Goal: Task Accomplishment & Management: Manage account settings

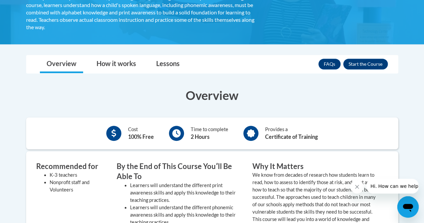
scroll to position [142, 0]
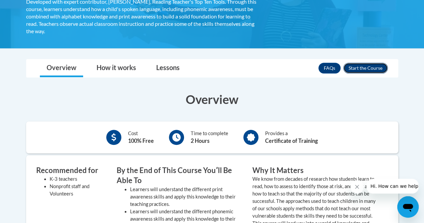
click at [367, 65] on button "Enroll" at bounding box center [366, 68] width 45 height 11
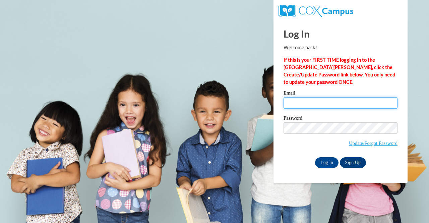
click at [373, 104] on input "Email" at bounding box center [341, 102] width 114 height 11
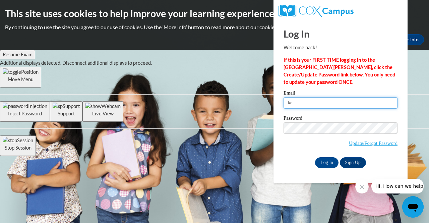
type input "k"
type input "kcozart@students.kennesaw.edu"
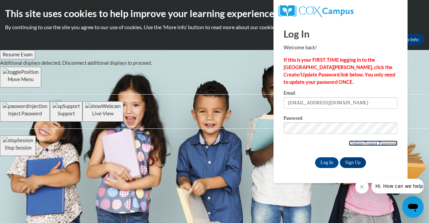
click at [356, 144] on link "Update/Forgot Password" at bounding box center [373, 143] width 49 height 5
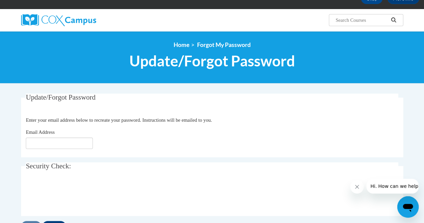
scroll to position [65, 0]
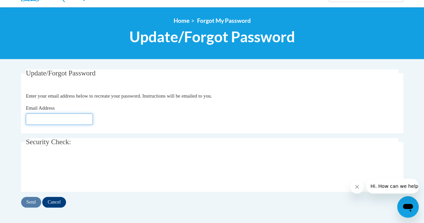
click at [83, 119] on input "Email Address" at bounding box center [59, 118] width 67 height 11
type input "kcozart1@students.kennesaw.edu"
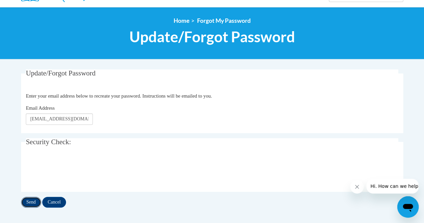
click at [31, 200] on input "Send" at bounding box center [31, 202] width 20 height 11
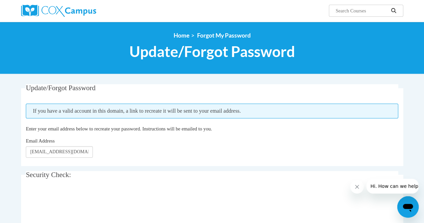
scroll to position [59, 0]
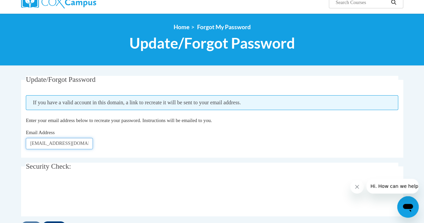
click at [85, 141] on input "[EMAIL_ADDRESS][DOMAIN_NAME]" at bounding box center [59, 143] width 67 height 11
drag, startPoint x: 30, startPoint y: 144, endPoint x: 94, endPoint y: 148, distance: 64.5
click at [94, 148] on div "Email Address kcozart1@students.kennesaw.edu" at bounding box center [212, 139] width 373 height 20
click at [90, 146] on input "[EMAIL_ADDRESS][DOMAIN_NAME]" at bounding box center [59, 143] width 67 height 11
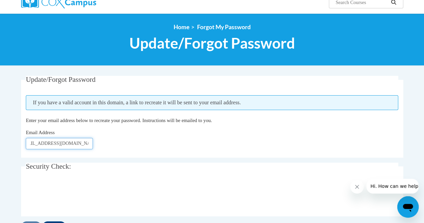
click at [87, 147] on input "[EMAIL_ADDRESS][DOMAIN_NAME]" at bounding box center [59, 143] width 67 height 11
click at [92, 146] on input "[EMAIL_ADDRESS][DOMAIN_NAME]" at bounding box center [59, 143] width 67 height 11
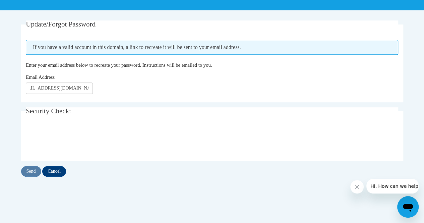
scroll to position [0, 0]
click at [30, 171] on input "Send" at bounding box center [31, 171] width 20 height 11
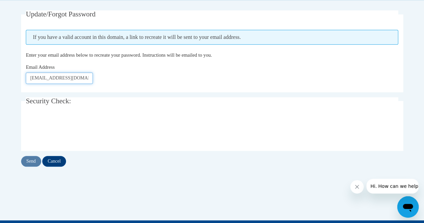
scroll to position [0, 11]
drag, startPoint x: 30, startPoint y: 77, endPoint x: 104, endPoint y: 86, distance: 74.6
click at [104, 86] on fieldset "Update/Forgot Password Please enter your email address If you have a valid acco…" at bounding box center [212, 51] width 382 height 82
type input "kylieskyec@gmail.com"
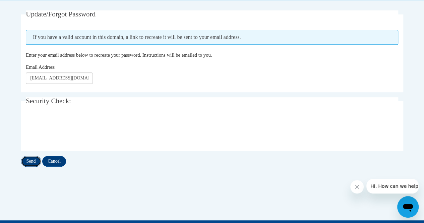
click at [32, 159] on input "Send" at bounding box center [31, 161] width 20 height 11
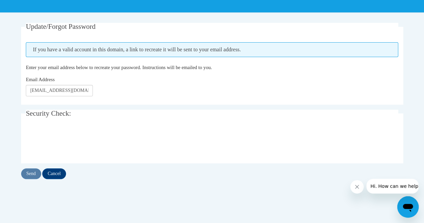
scroll to position [111, 0]
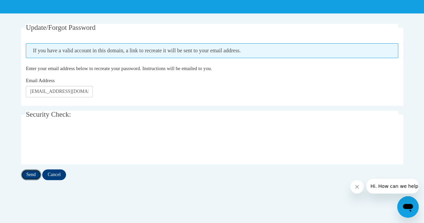
click at [32, 174] on input "Send" at bounding box center [31, 174] width 20 height 11
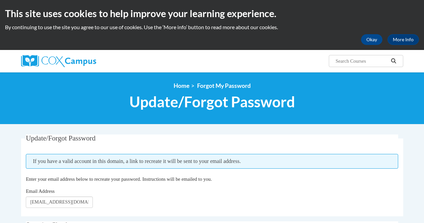
scroll to position [111, 0]
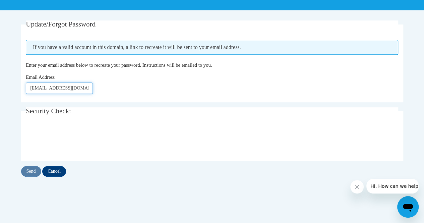
scroll to position [0, 11]
drag, startPoint x: 29, startPoint y: 87, endPoint x: 103, endPoint y: 94, distance: 74.7
click at [103, 94] on fieldset "Update/Forgot Password Please enter your email address If you have a valid acco…" at bounding box center [212, 61] width 382 height 82
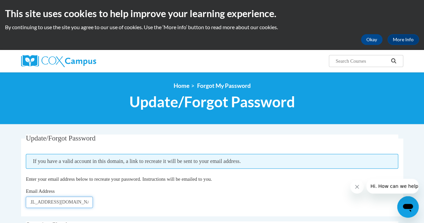
scroll to position [0, 0]
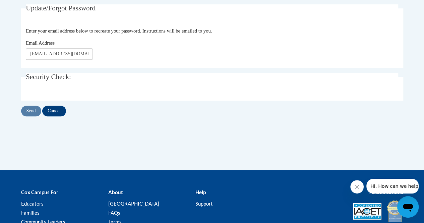
scroll to position [65, 0]
